Goal: Information Seeking & Learning: Learn about a topic

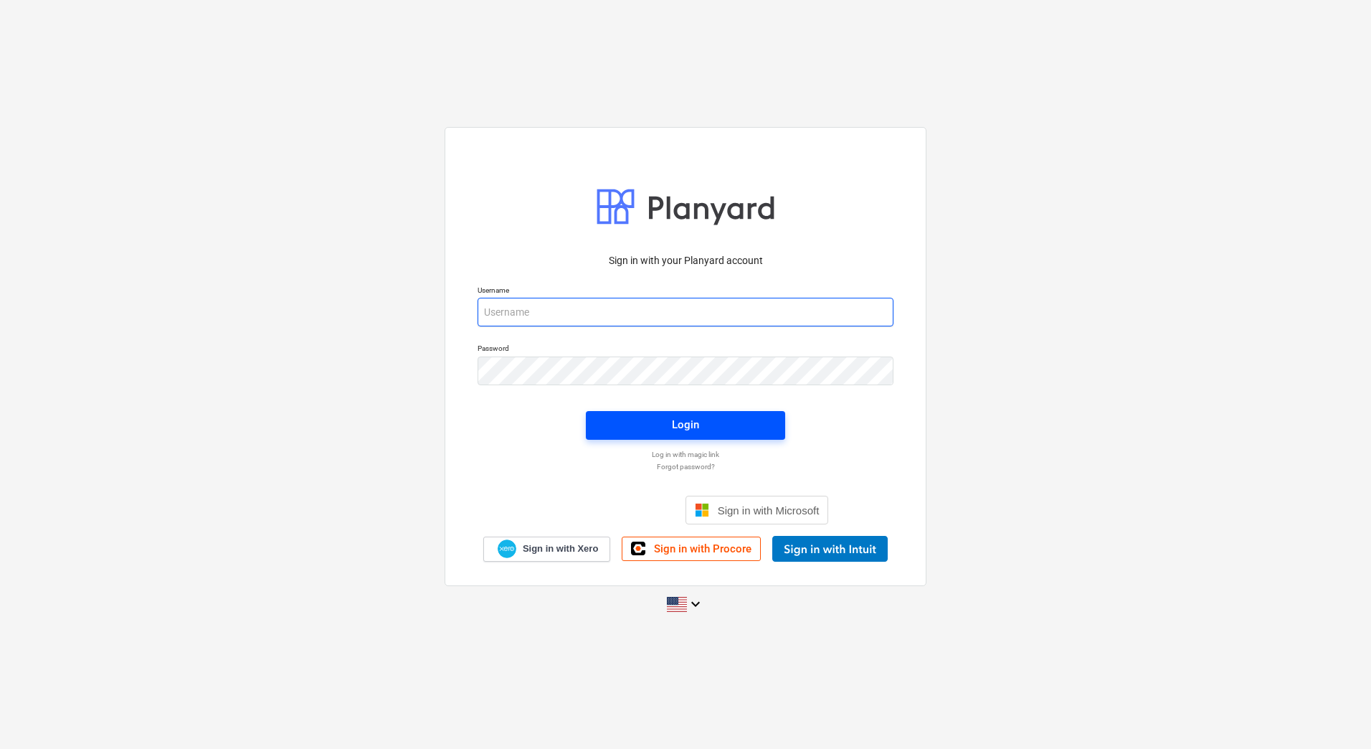
type input "[PERSON_NAME][EMAIL_ADDRESS][DOMAIN_NAME]"
click at [701, 431] on span "Login" at bounding box center [685, 424] width 165 height 19
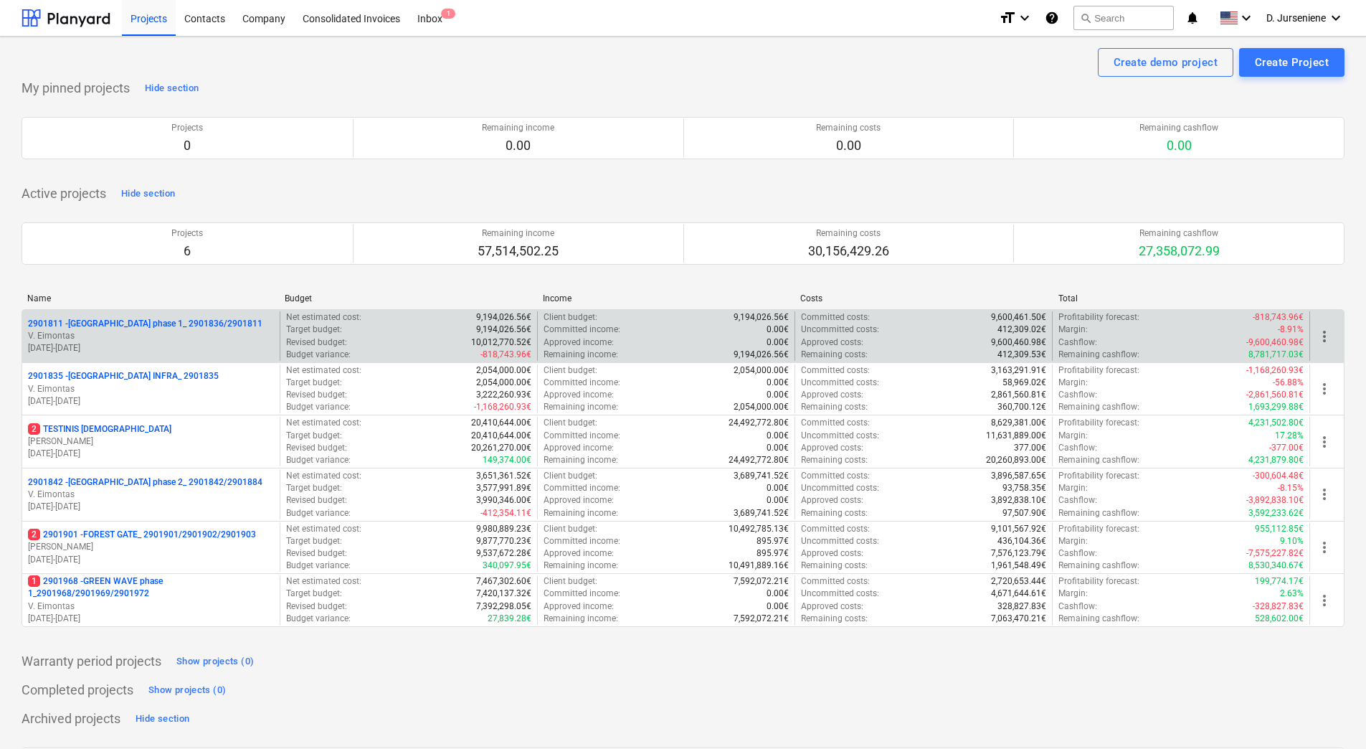
click at [99, 330] on p "V. Eimontas" at bounding box center [151, 336] width 246 height 12
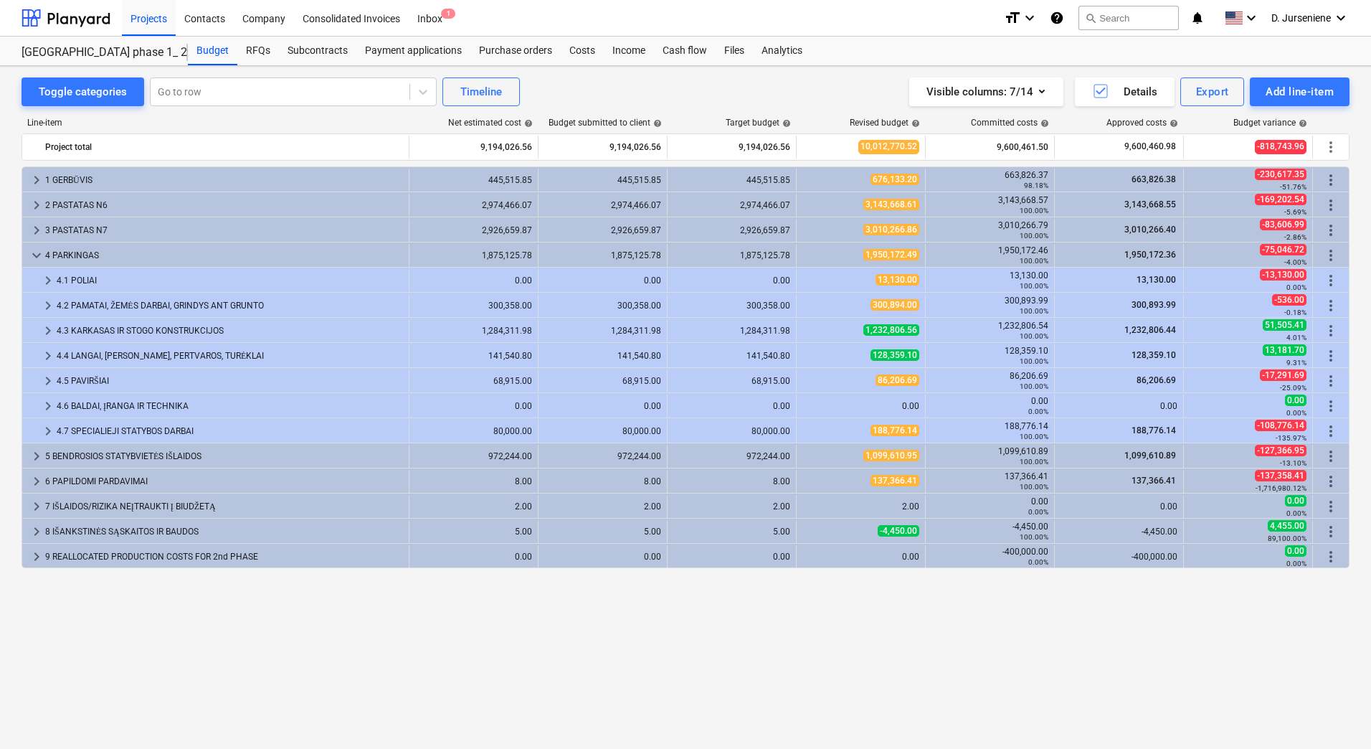
click at [861, 254] on div "1,950,172.49" at bounding box center [860, 255] width 117 height 12
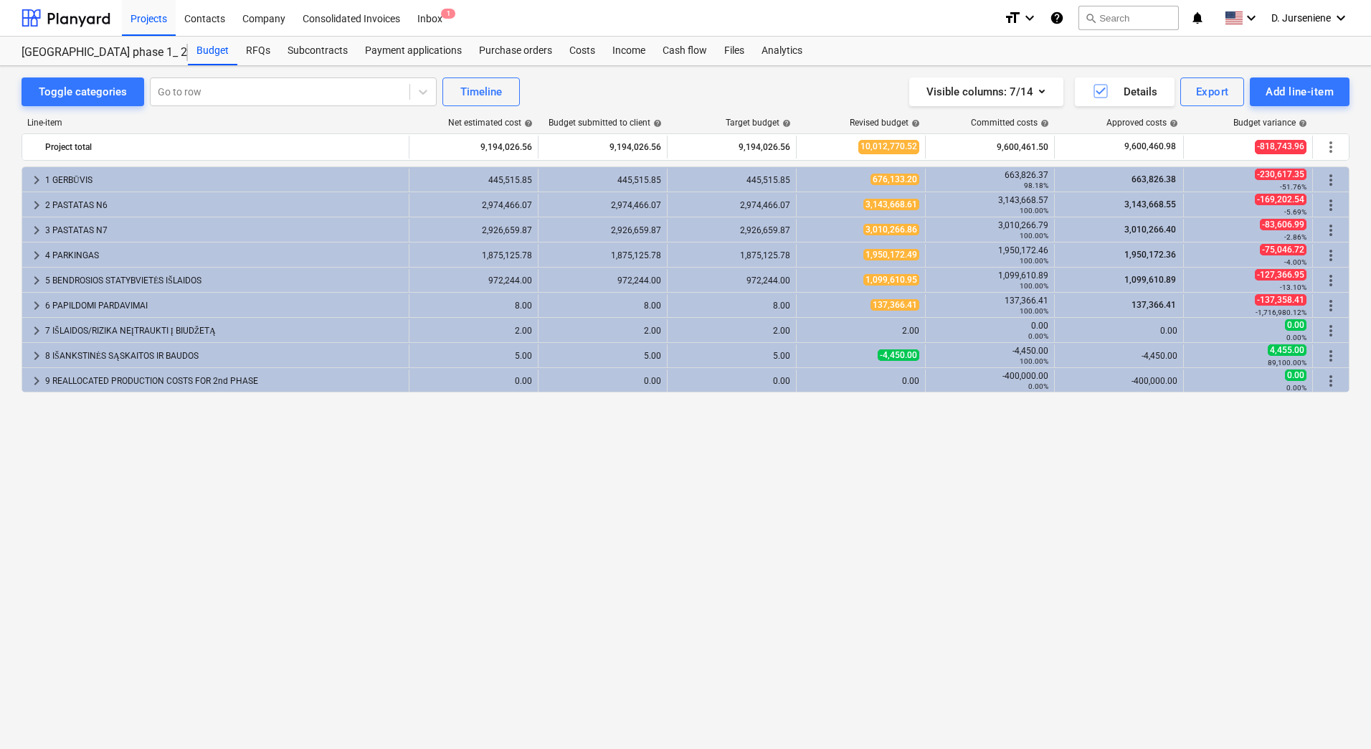
drag, startPoint x: 869, startPoint y: 526, endPoint x: 549, endPoint y: 49, distance: 574.6
click at [869, 526] on div "keyboard_arrow_right 1 GERBŪVIS 445,515.85 445,515.85 445,515.85 676,133.20 663…" at bounding box center [686, 427] width 1328 height 523
click at [582, 55] on div "Costs" at bounding box center [582, 51] width 43 height 29
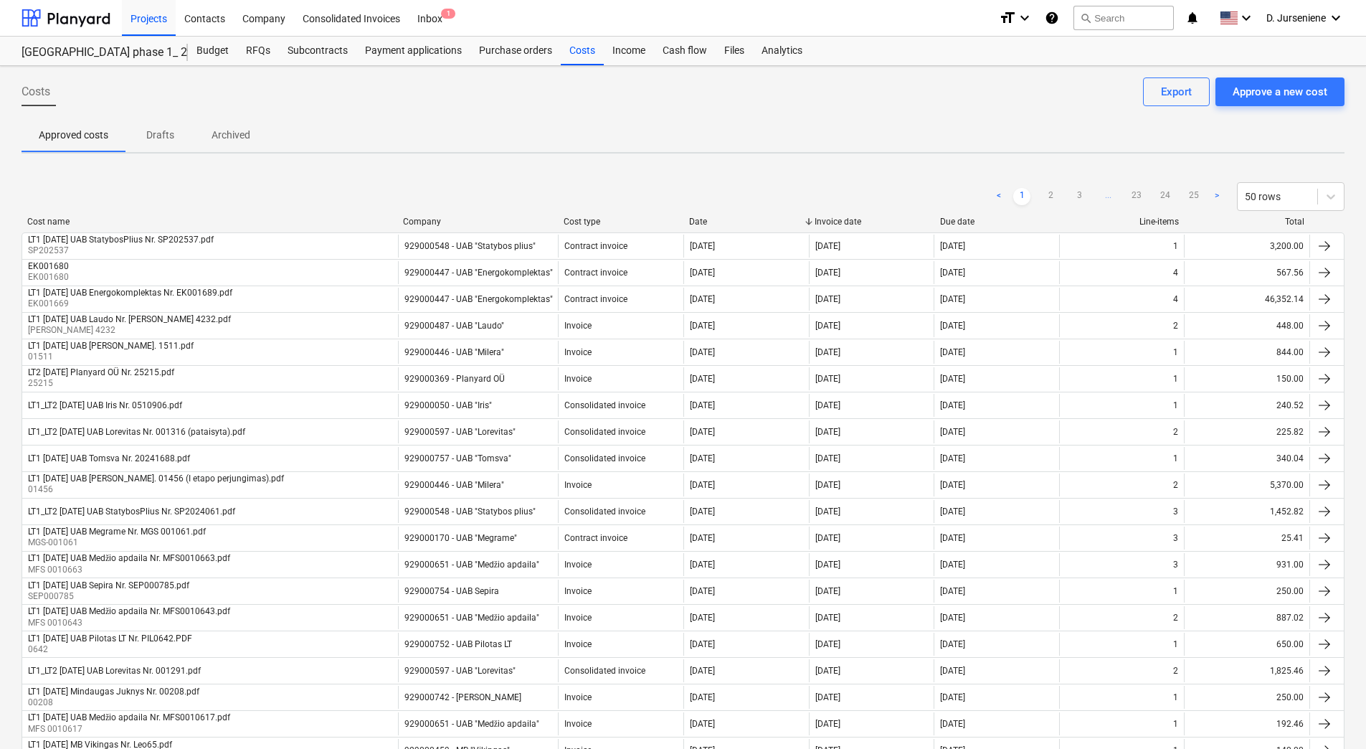
click at [151, 22] on div "Projects" at bounding box center [149, 17] width 54 height 37
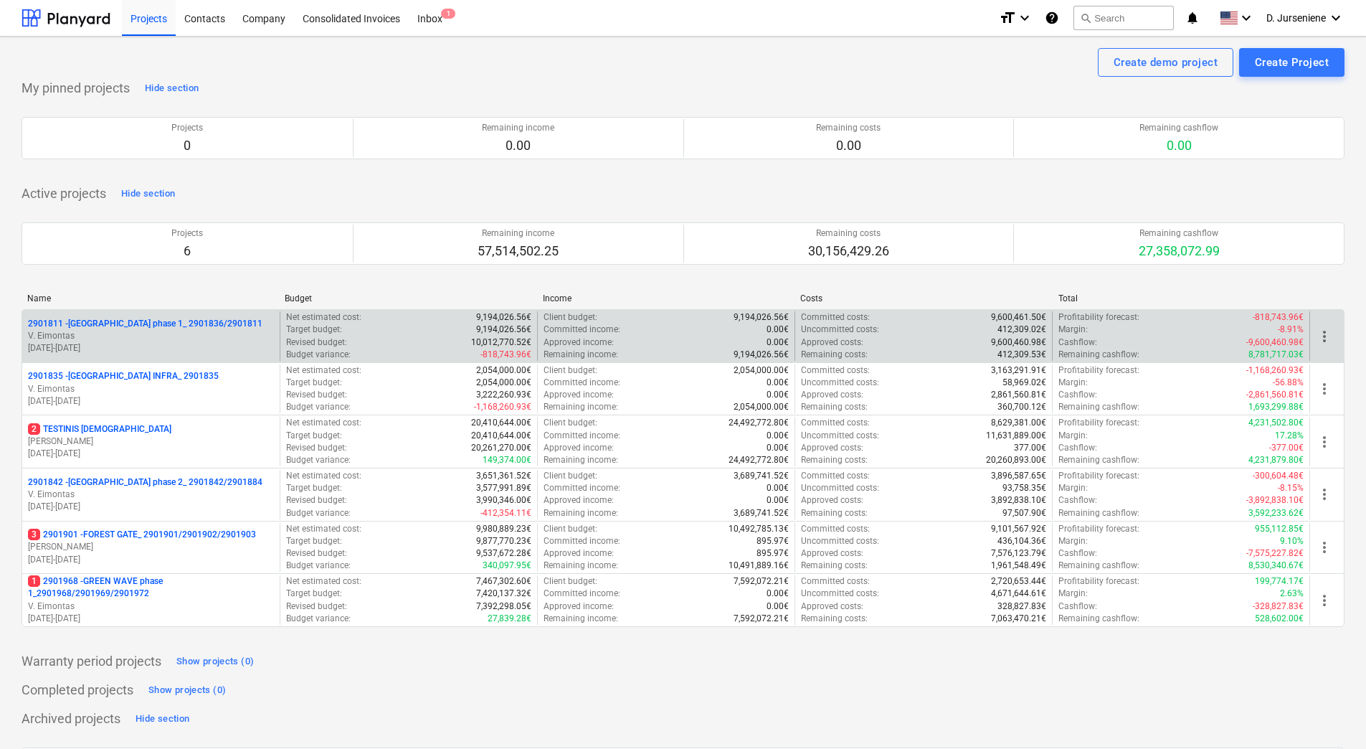
click at [126, 336] on p "V. Eimontas" at bounding box center [151, 336] width 246 height 12
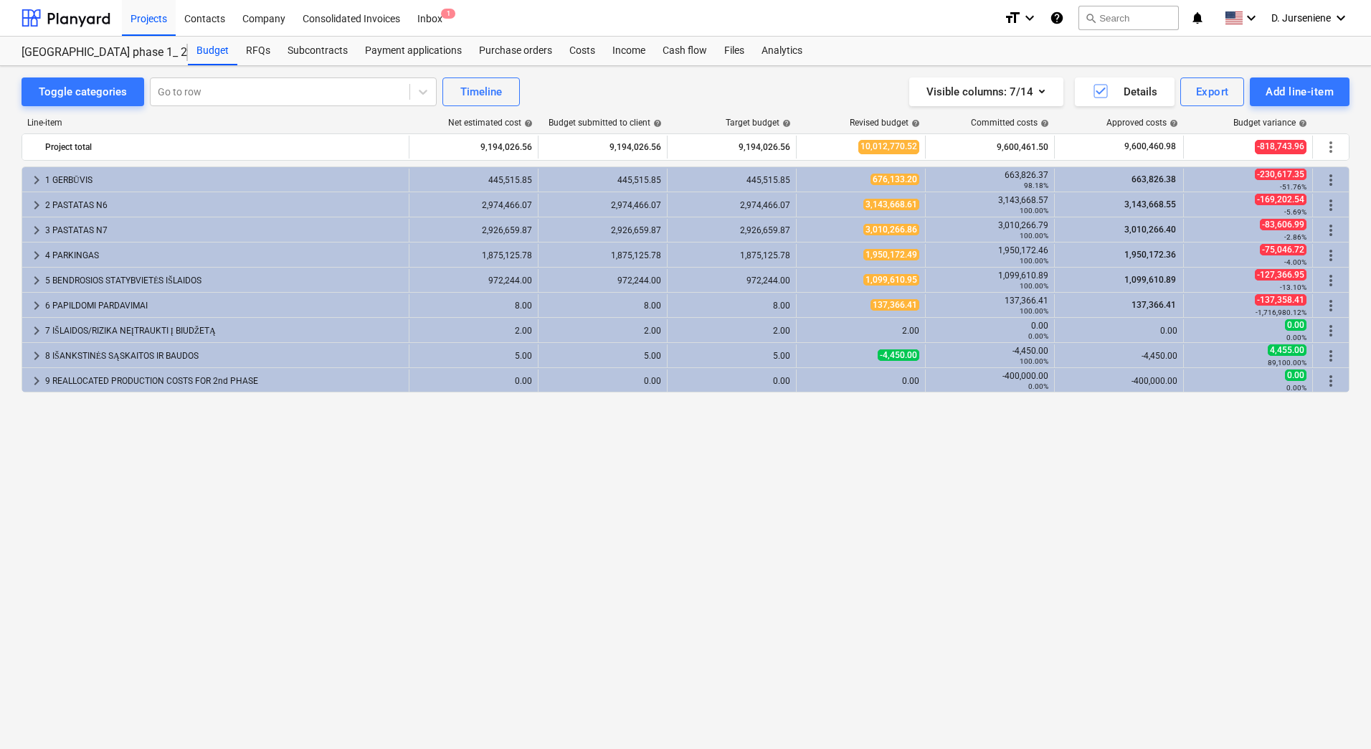
click at [847, 564] on div "keyboard_arrow_right 1 GERBŪVIS 445,515.85 445,515.85 445,515.85 676,133.20 663…" at bounding box center [686, 427] width 1328 height 523
